Goal: Information Seeking & Learning: Learn about a topic

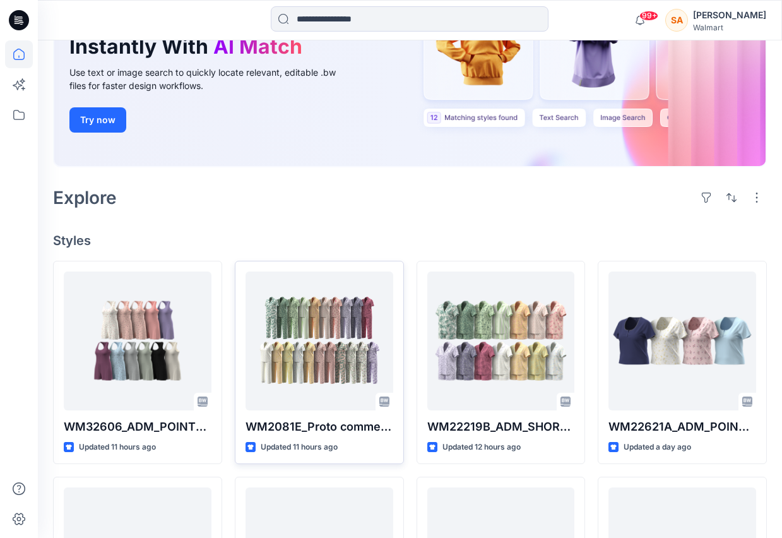
scroll to position [167, 0]
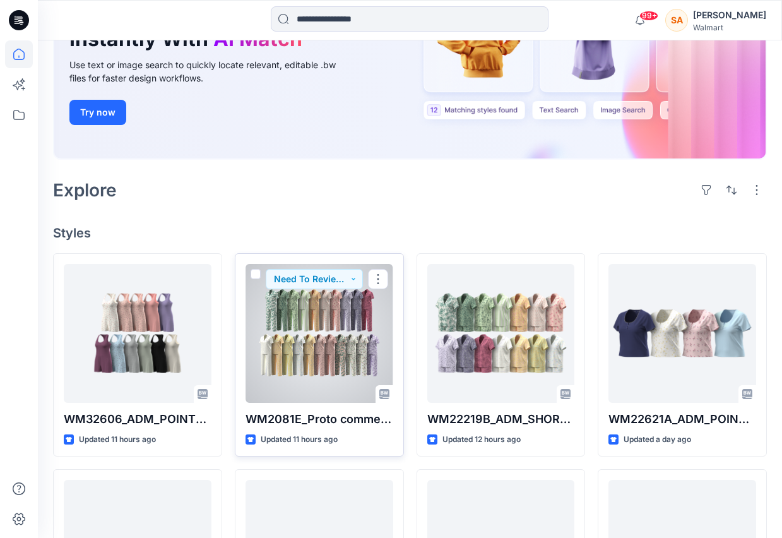
click at [299, 337] on div at bounding box center [320, 333] width 148 height 139
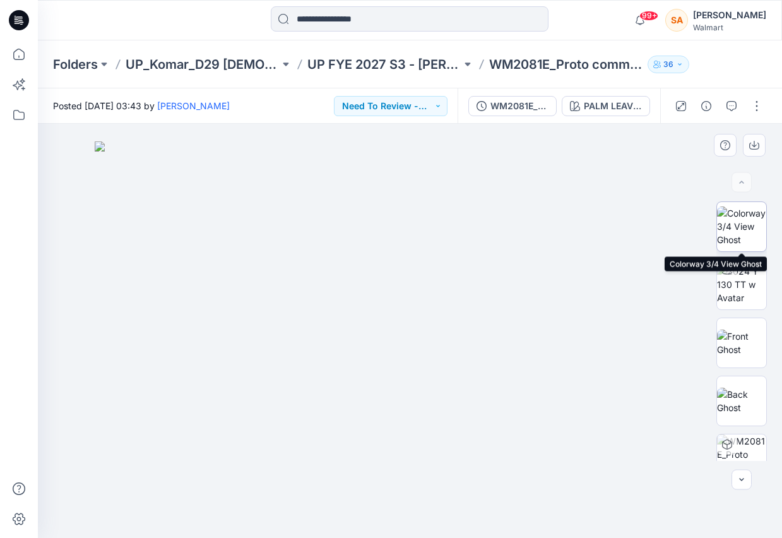
click at [746, 213] on img at bounding box center [741, 227] width 49 height 40
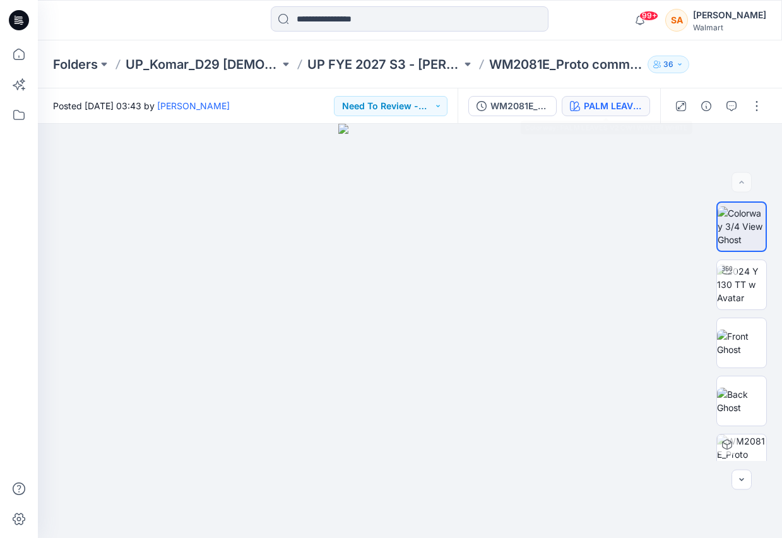
click at [609, 109] on div "PALM LEAVES V2 CW1 WINTER WHITE" at bounding box center [613, 106] width 58 height 14
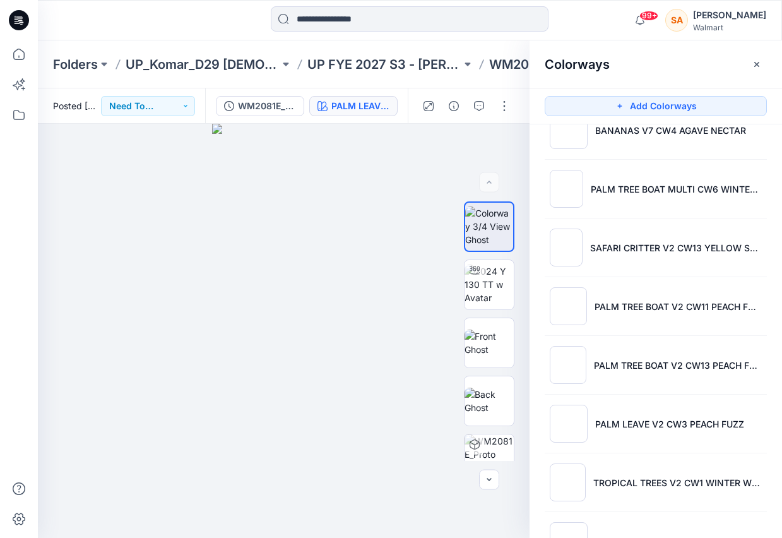
scroll to position [844, 0]
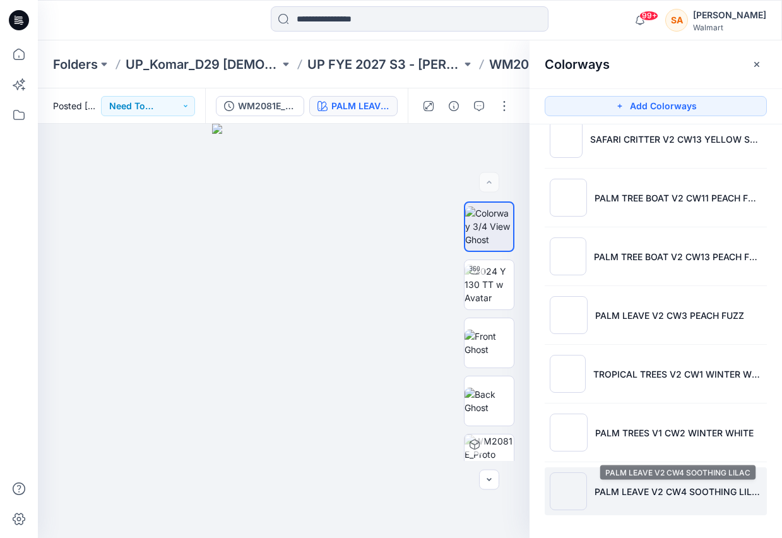
click at [634, 486] on p "PALM LEAVE V2 CW4 SOOTHING LILAC" at bounding box center [678, 491] width 167 height 13
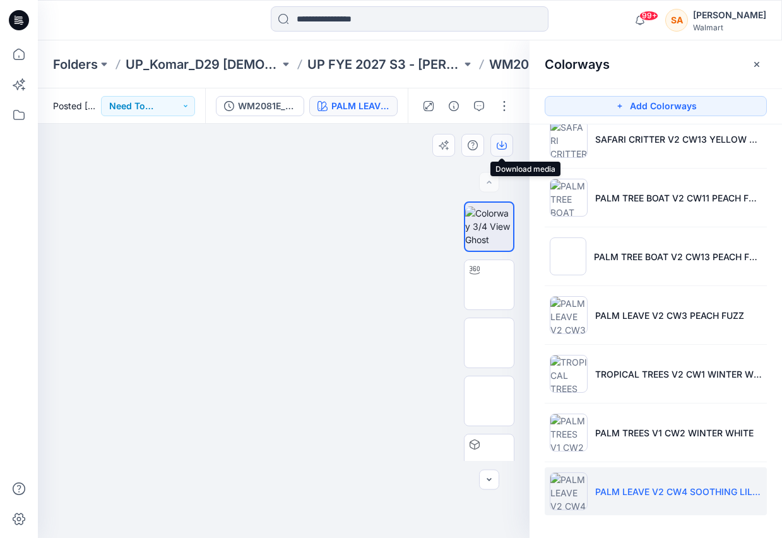
click at [505, 147] on icon "button" at bounding box center [502, 145] width 10 height 10
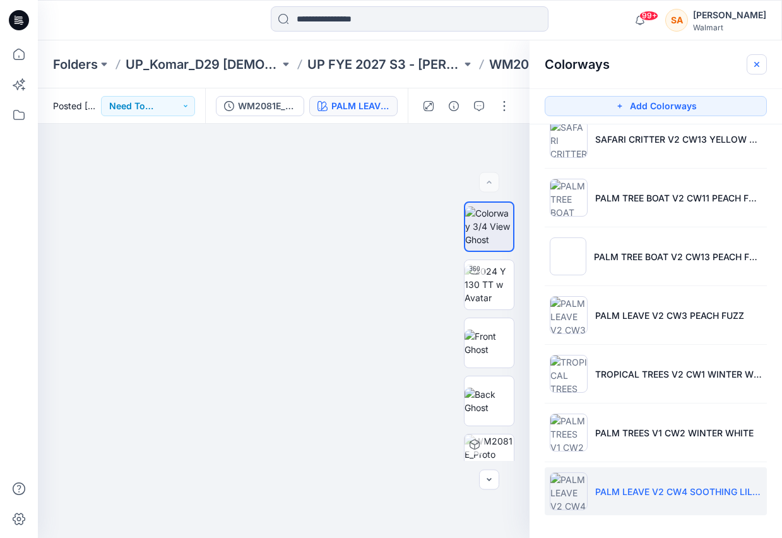
click at [758, 64] on icon "button" at bounding box center [757, 64] width 10 height 10
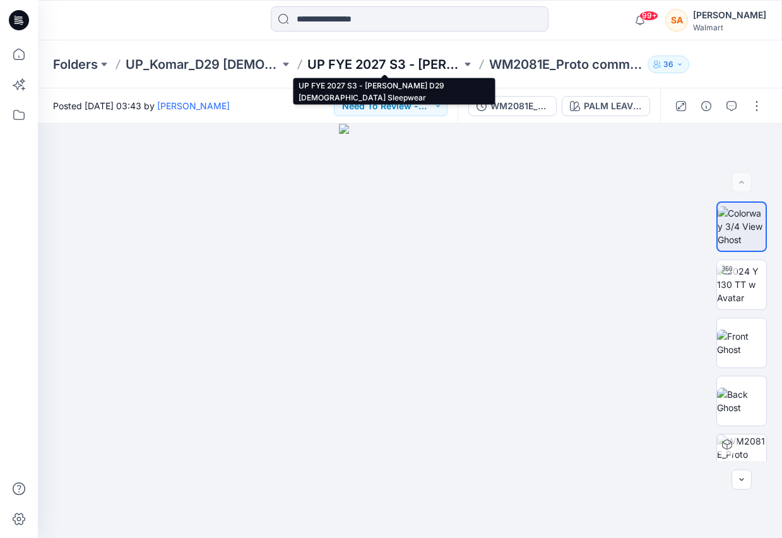
click at [421, 62] on p "UP FYE 2027 S3 - [PERSON_NAME] D29 [DEMOGRAPHIC_DATA] Sleepwear" at bounding box center [385, 65] width 154 height 18
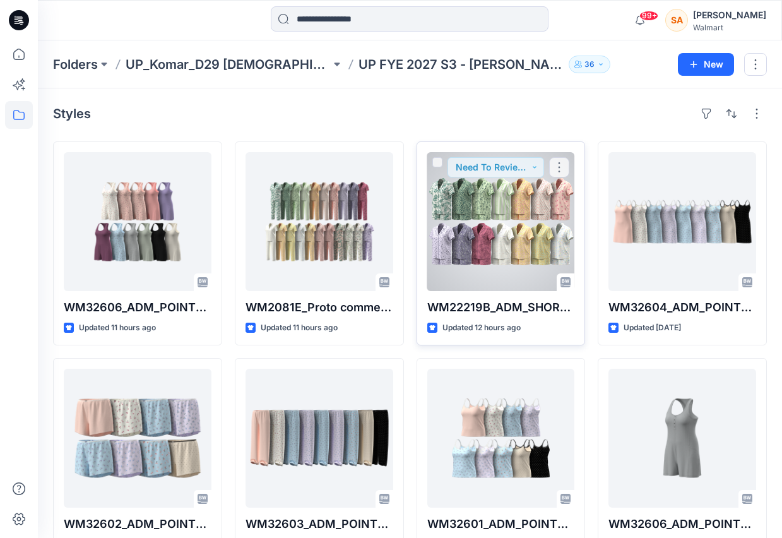
click at [456, 233] on div at bounding box center [502, 221] width 148 height 139
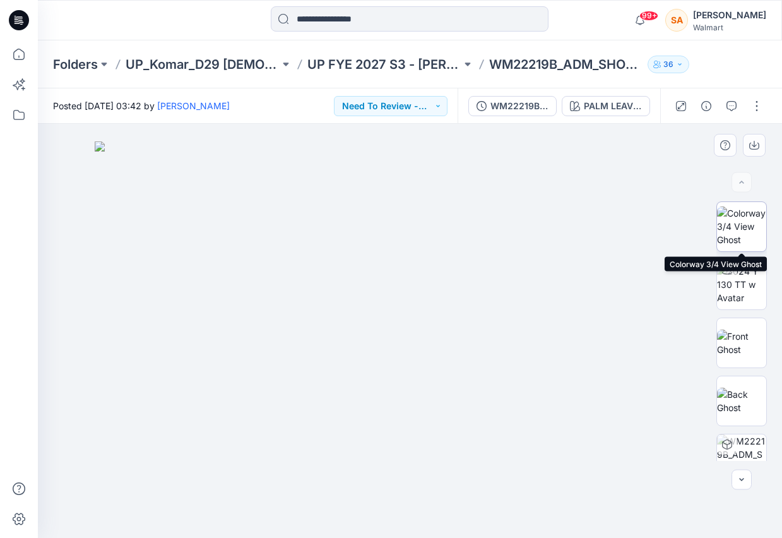
click at [741, 214] on img at bounding box center [741, 227] width 49 height 40
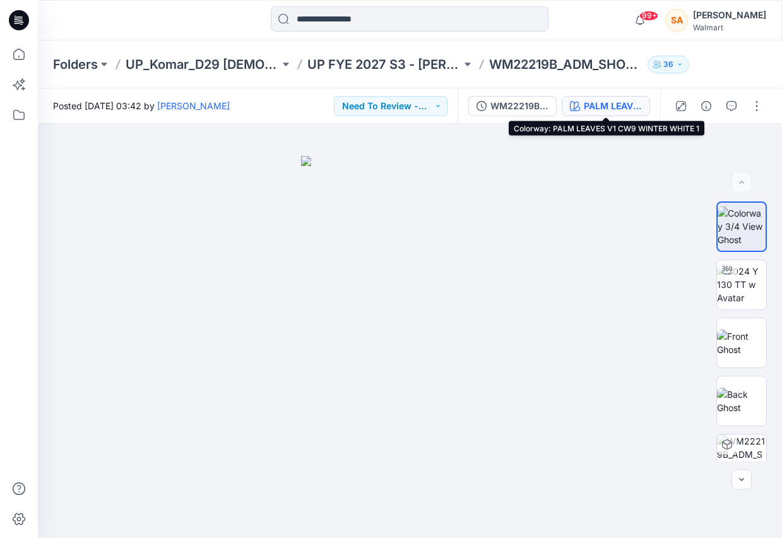
click at [604, 103] on div "PALM LEAVES V1 CW9 WINTER WHITE 1" at bounding box center [613, 106] width 58 height 14
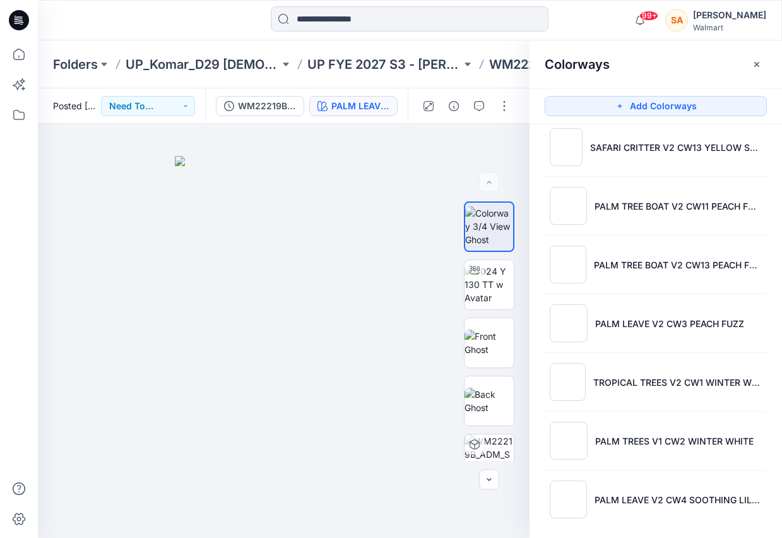
scroll to position [844, 0]
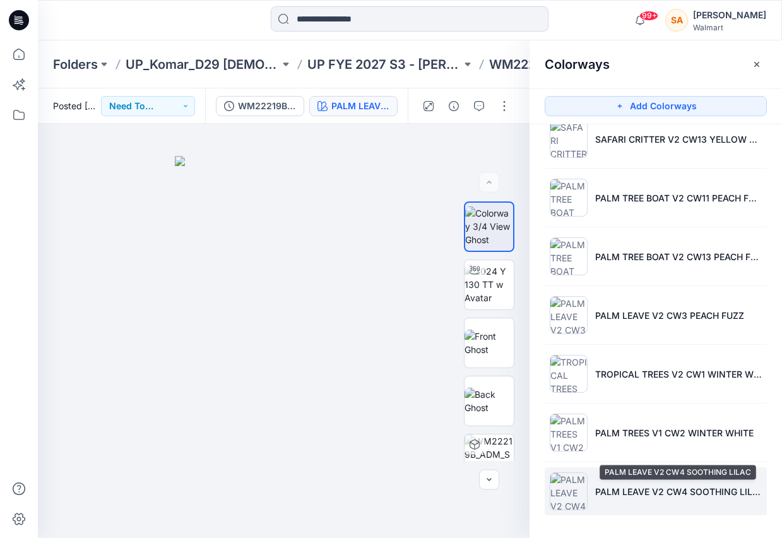
click at [624, 491] on p "PALM LEAVE V2 CW4 SOOTHING LILAC" at bounding box center [679, 491] width 167 height 13
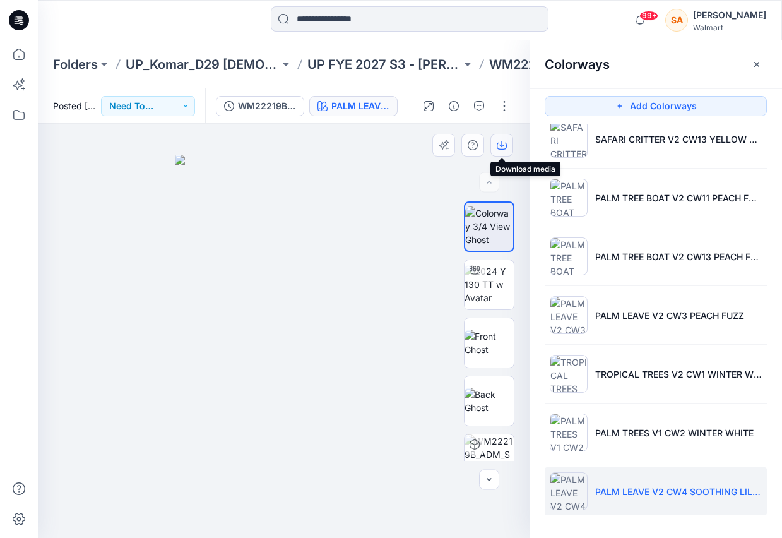
click at [507, 141] on icon "button" at bounding box center [502, 145] width 10 height 10
click at [316, 44] on div "Folders UP_Komar_D29 [DEMOGRAPHIC_DATA] Sleep UP FYE 2027 S3 - [PERSON_NAME] D2…" at bounding box center [410, 64] width 745 height 48
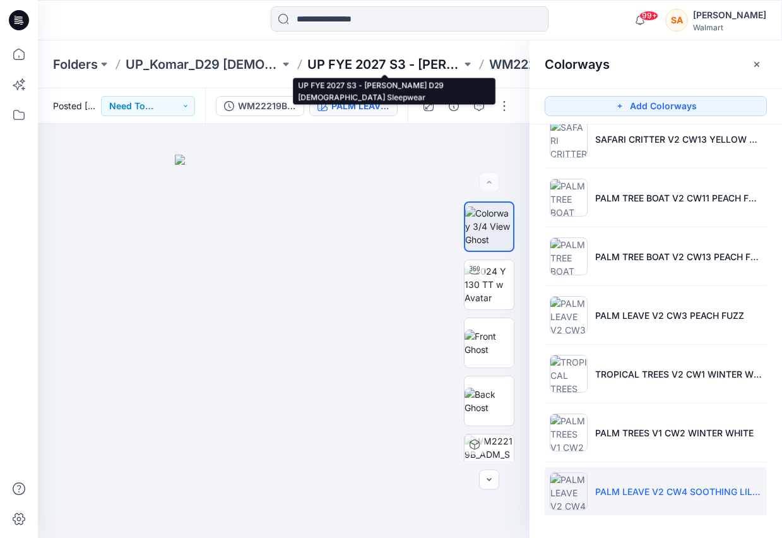
click at [389, 59] on p "UP FYE 2027 S3 - [PERSON_NAME] D29 [DEMOGRAPHIC_DATA] Sleepwear" at bounding box center [385, 65] width 154 height 18
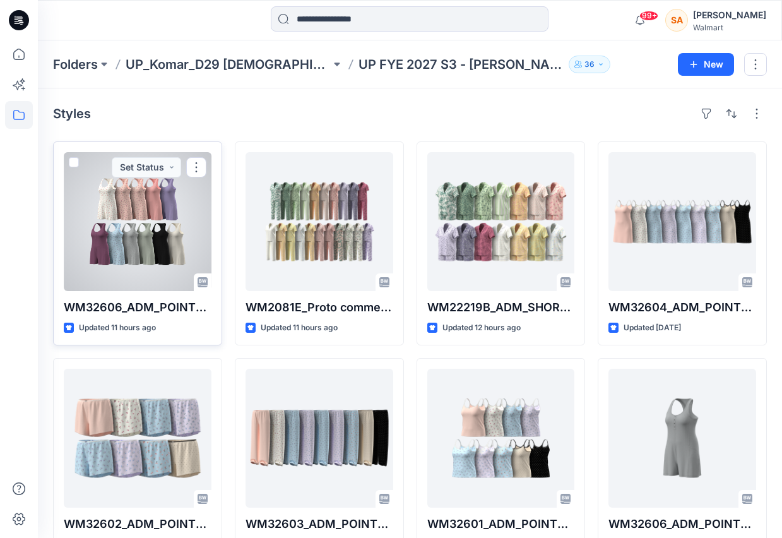
click at [136, 229] on div at bounding box center [138, 221] width 148 height 139
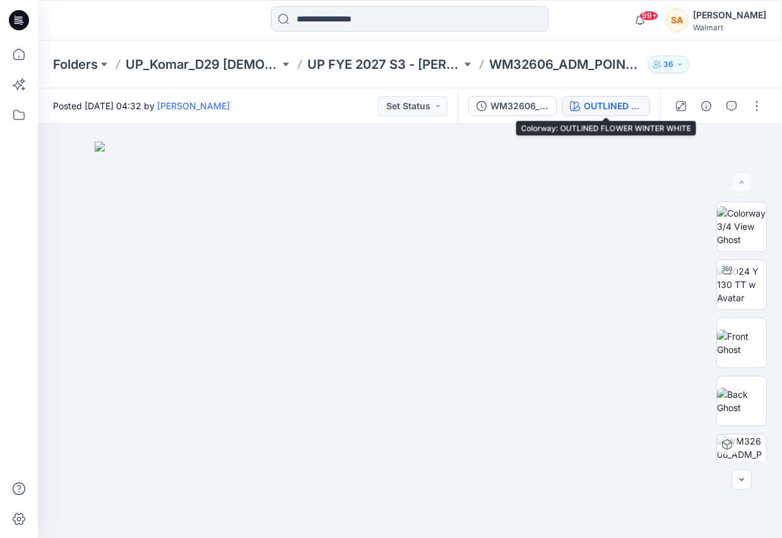
click at [625, 106] on div "OUTLINED FLOWER WINTER WHITE" at bounding box center [613, 106] width 58 height 14
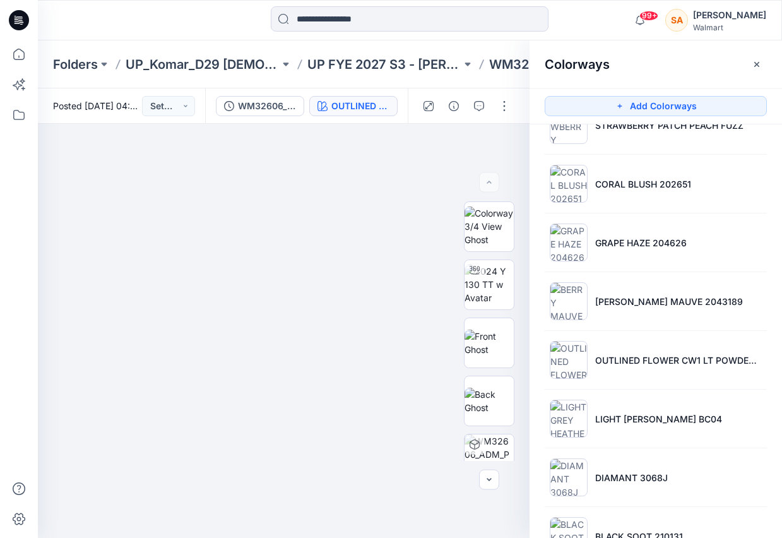
scroll to position [257, 0]
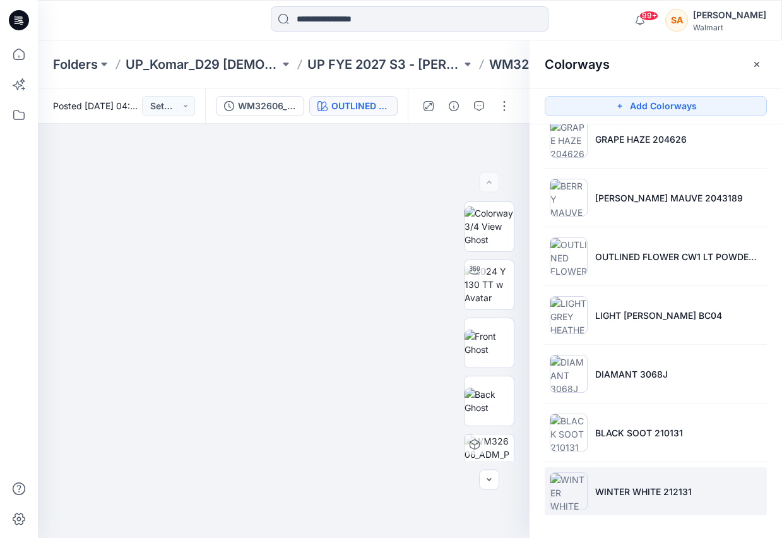
click at [652, 497] on p "WINTER WHITE 212131" at bounding box center [644, 491] width 97 height 13
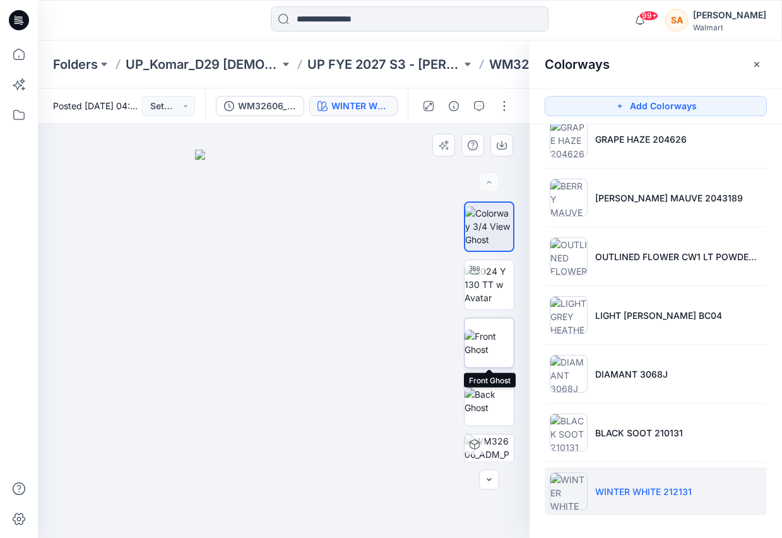
click at [495, 331] on img at bounding box center [489, 343] width 49 height 27
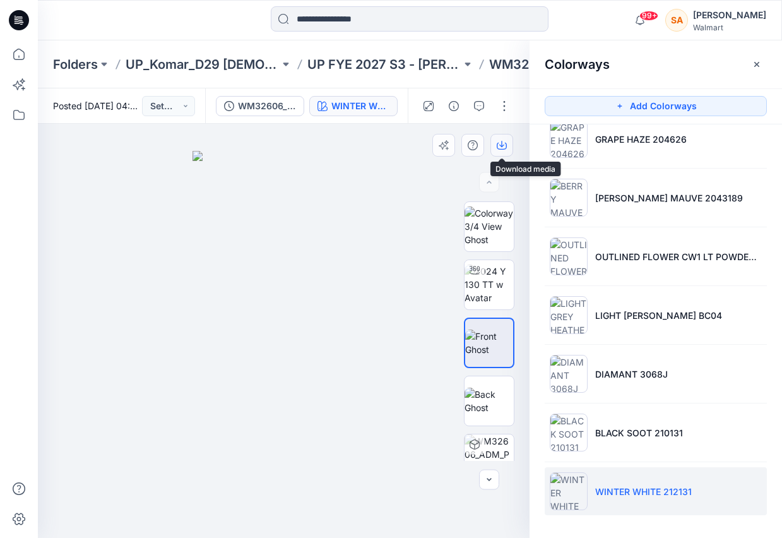
click at [498, 147] on icon "button" at bounding box center [502, 145] width 10 height 10
click at [494, 212] on img at bounding box center [489, 227] width 49 height 40
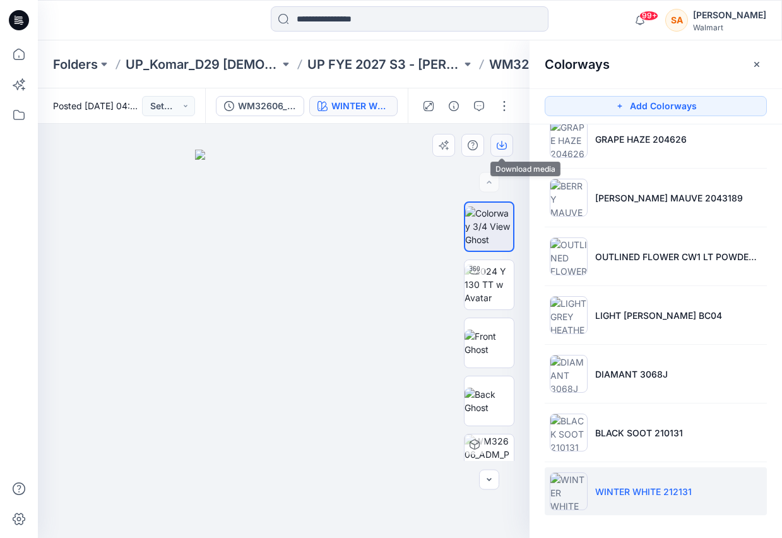
click at [504, 143] on icon "button" at bounding box center [502, 145] width 10 height 10
